Goal: Task Accomplishment & Management: Use online tool/utility

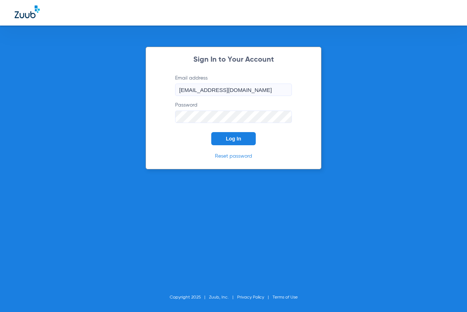
click at [233, 144] on button "Log In" at bounding box center [233, 138] width 45 height 13
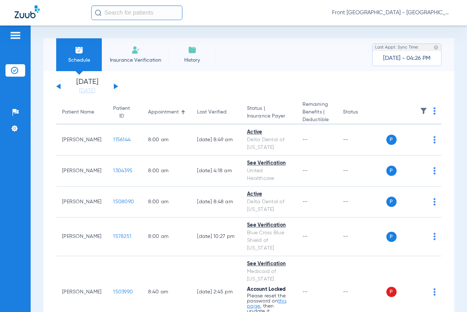
click at [115, 85] on button at bounding box center [116, 86] width 4 height 5
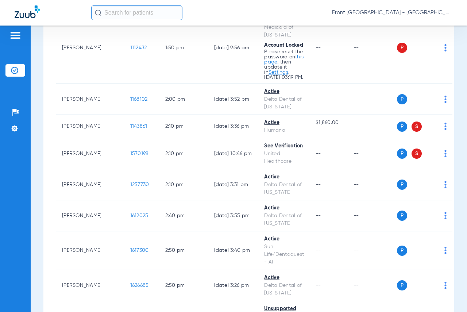
scroll to position [1314, 0]
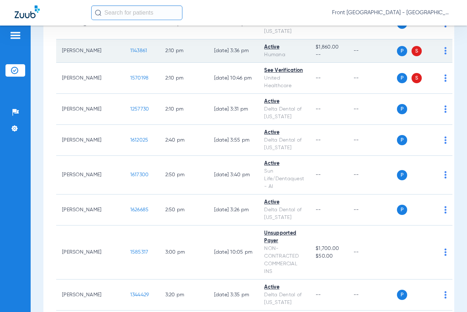
click at [69, 62] on td "[PERSON_NAME]" at bounding box center [90, 50] width 68 height 23
click at [130, 53] on span "1143861" at bounding box center [138, 50] width 17 height 5
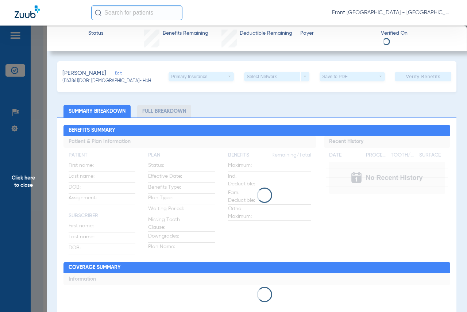
click at [223, 74] on div "Primary Insurance arrow_drop_down" at bounding box center [201, 76] width 65 height 9
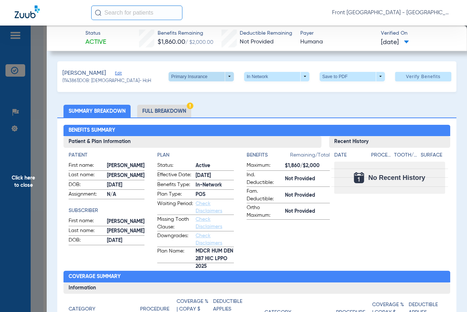
click at [224, 78] on span at bounding box center [201, 76] width 65 height 9
click at [188, 106] on span "Secondary Insurance" at bounding box center [194, 105] width 48 height 5
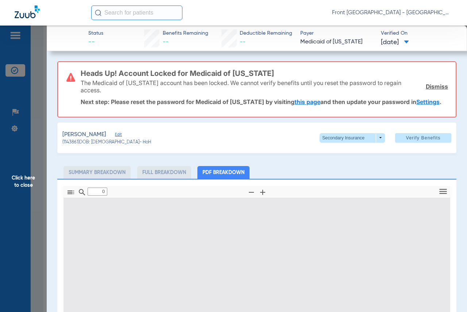
type input "1"
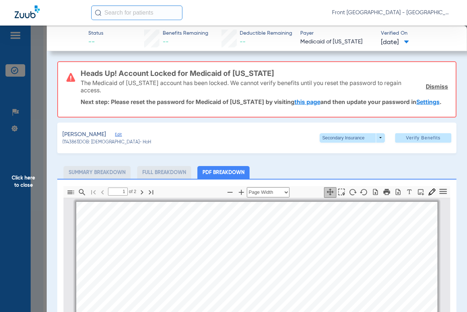
scroll to position [4, 0]
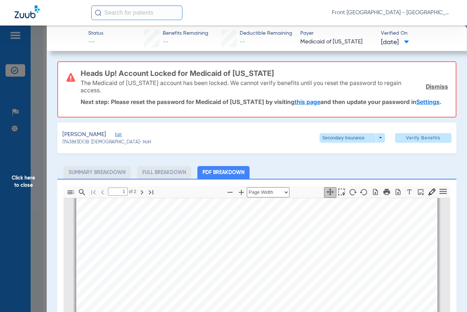
click at [27, 177] on span "Click here to close" at bounding box center [23, 182] width 47 height 312
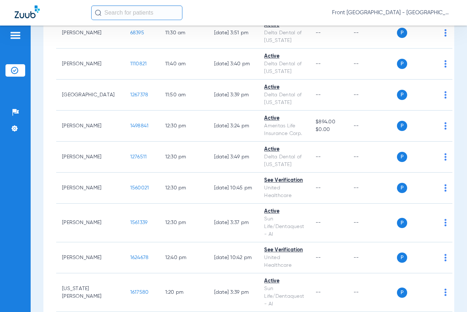
scroll to position [803, 0]
